Goal: Transaction & Acquisition: Purchase product/service

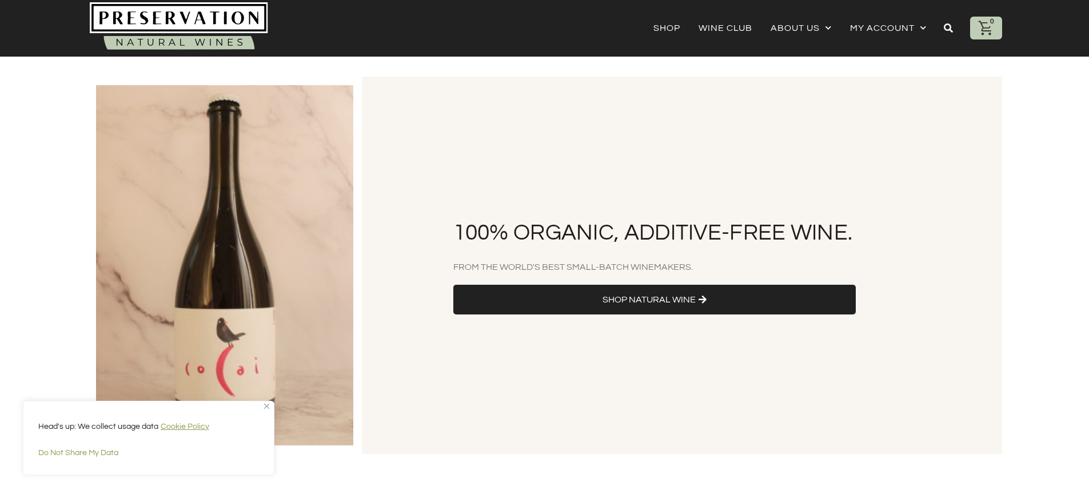
click at [693, 299] on span "Shop Natural Wine" at bounding box center [649, 299] width 93 height 13
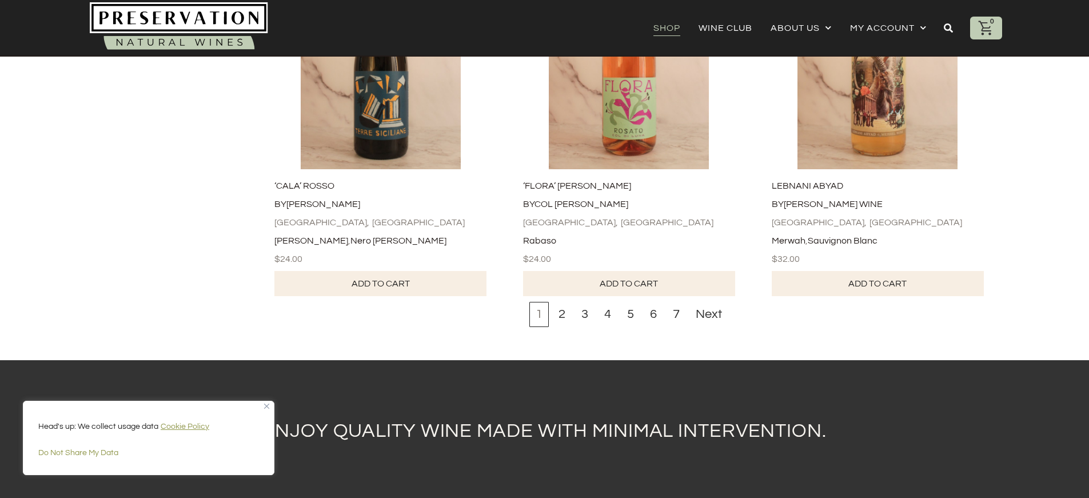
scroll to position [3888, 0]
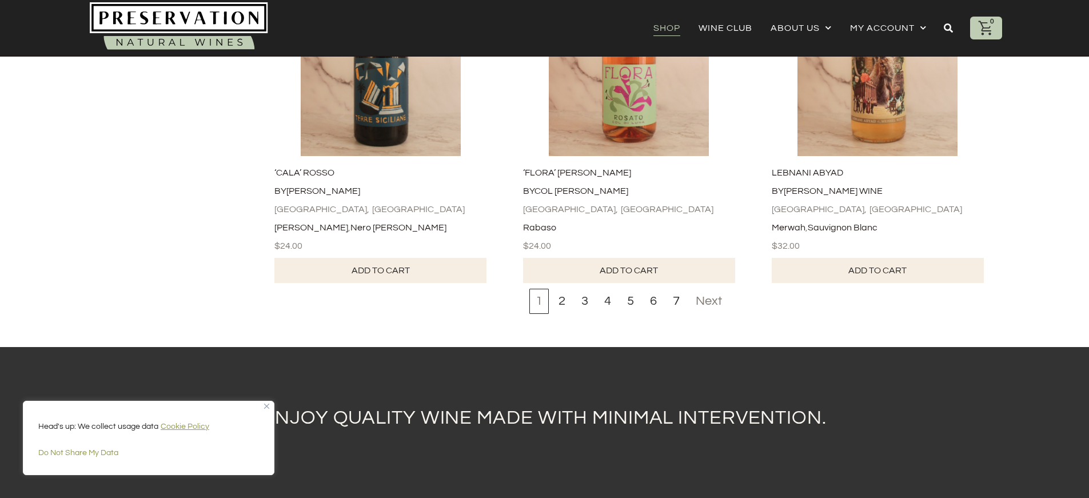
click at [707, 289] on div "Next" at bounding box center [709, 301] width 39 height 25
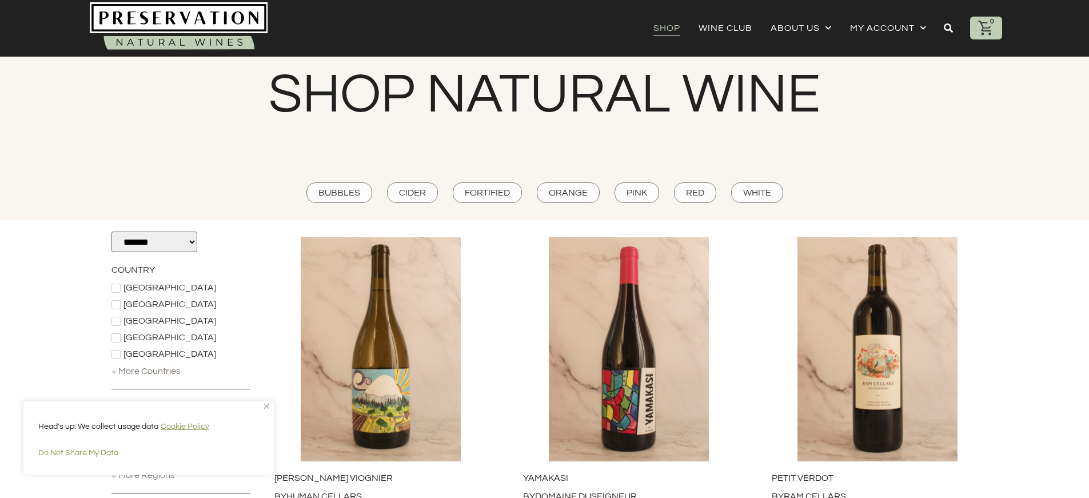
scroll to position [0, 0]
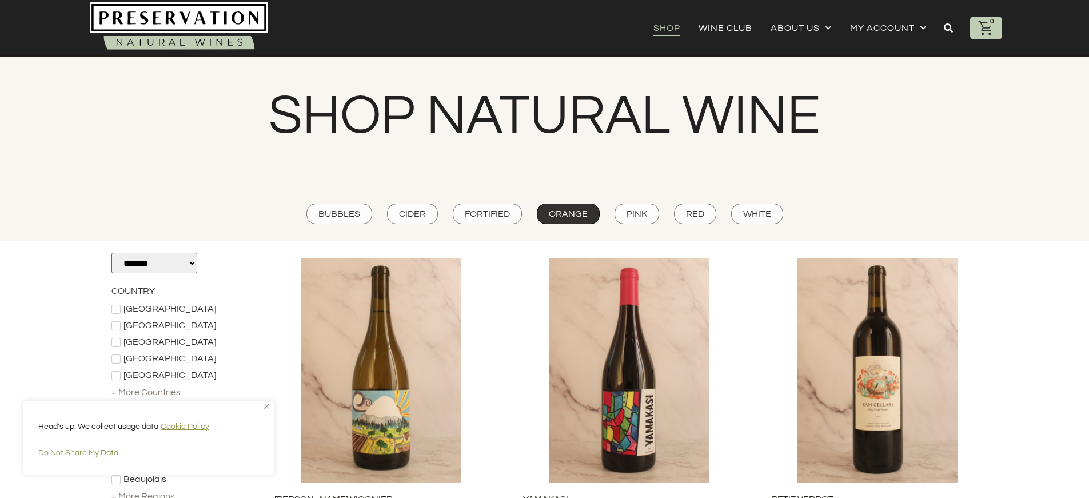
click at [563, 216] on span "Orange" at bounding box center [568, 214] width 39 height 13
